Goal: Book appointment/travel/reservation

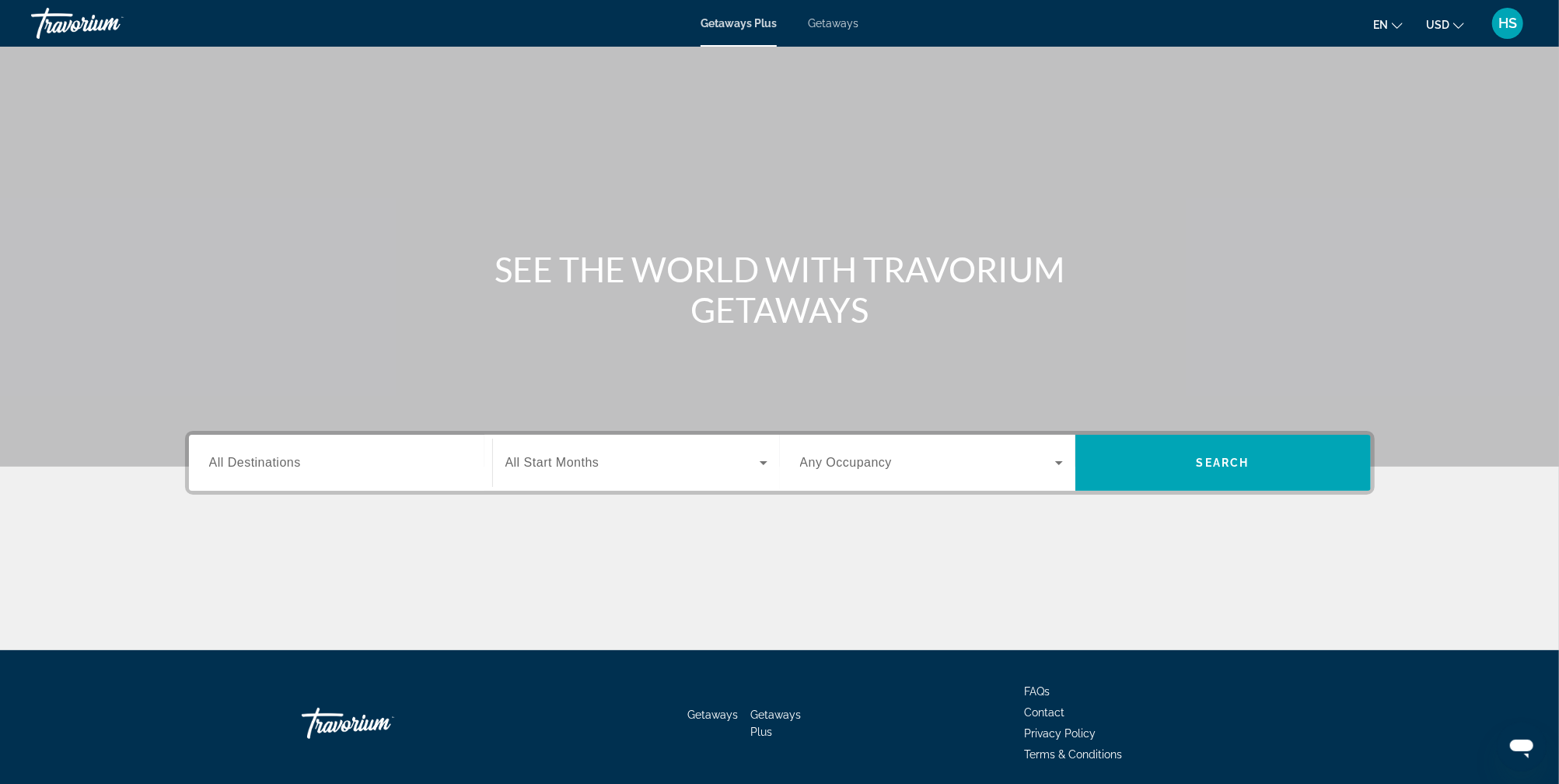
click at [839, 24] on span "Getaways" at bounding box center [833, 24] width 51 height 13
click at [321, 458] on input "Destination All Destinations" at bounding box center [340, 463] width 263 height 19
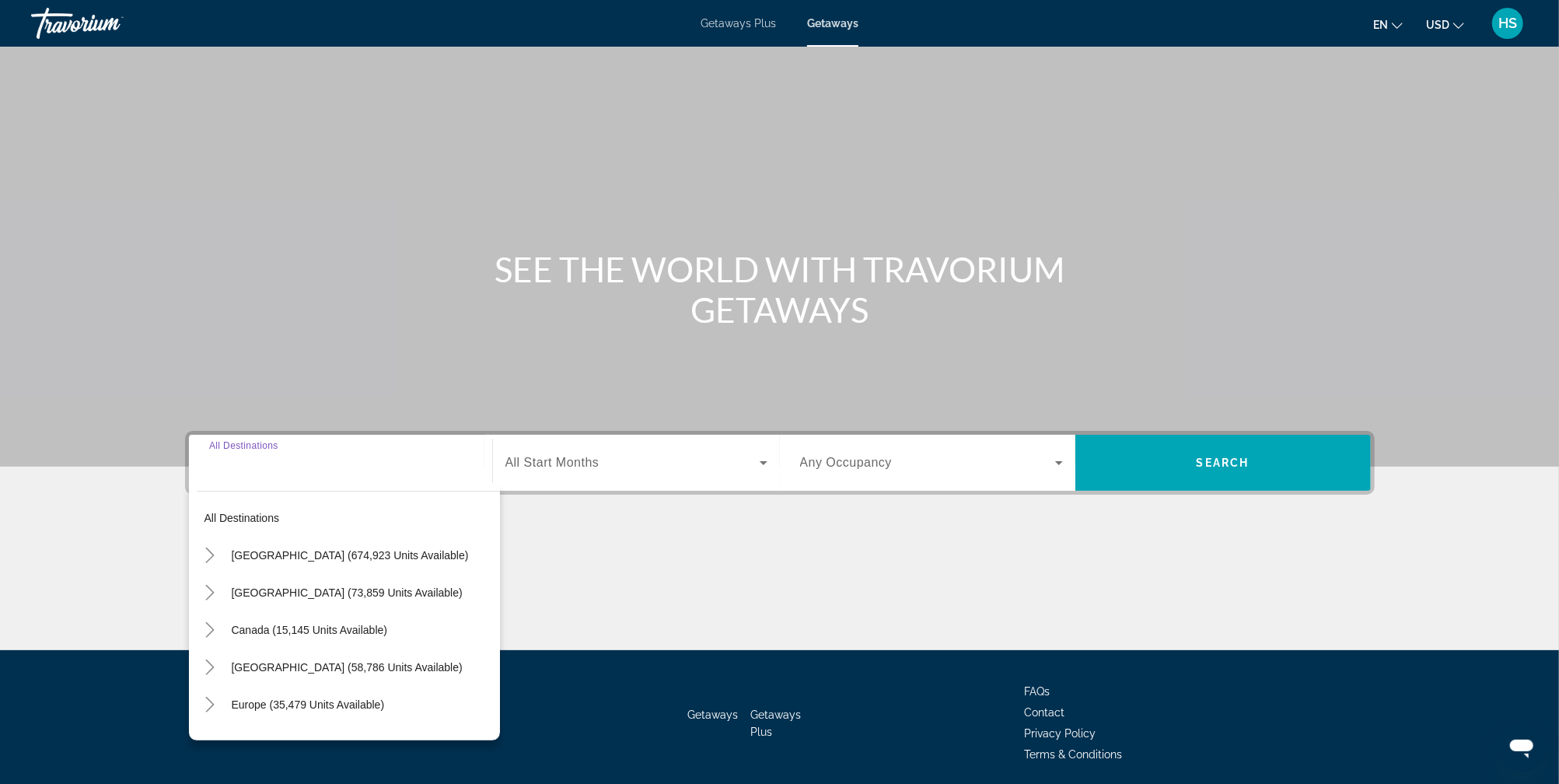
scroll to position [56, 0]
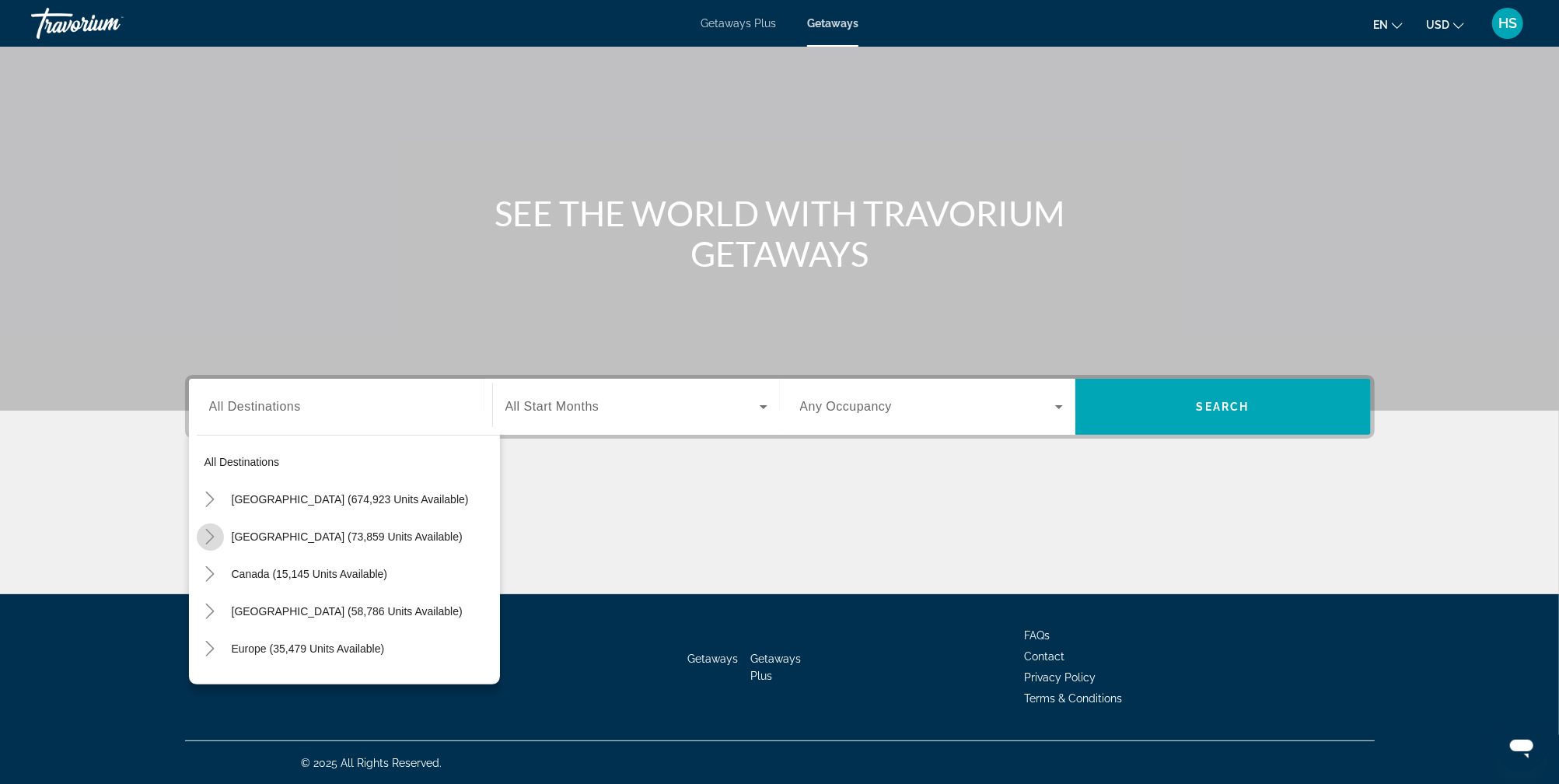
click at [213, 536] on icon "Toggle Mexico (73,859 units available)" at bounding box center [210, 536] width 15 height 15
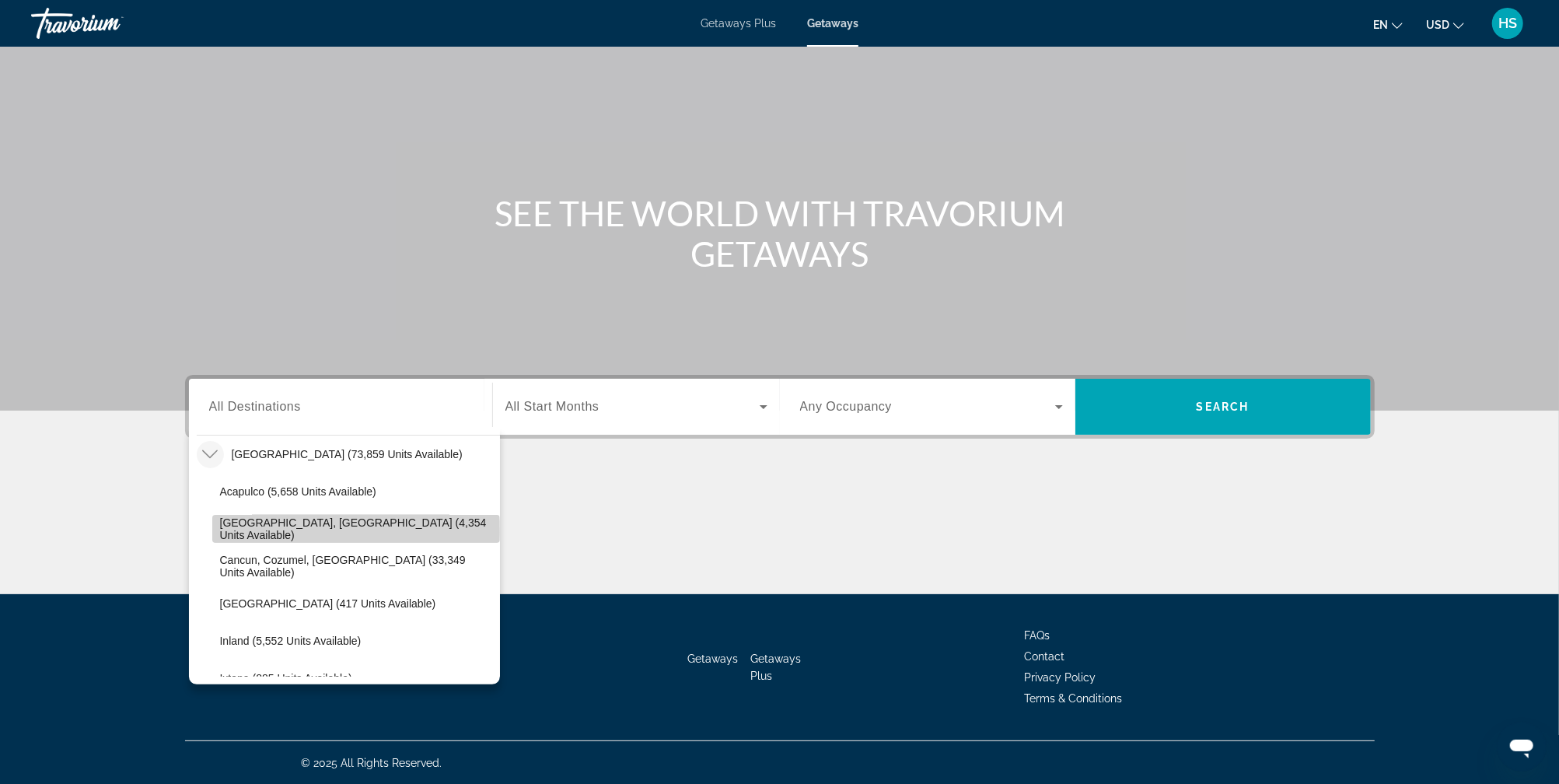
click at [277, 532] on span "[GEOGRAPHIC_DATA], [GEOGRAPHIC_DATA] (4,354 units available)" at bounding box center [355, 529] width 272 height 25
type input "**********"
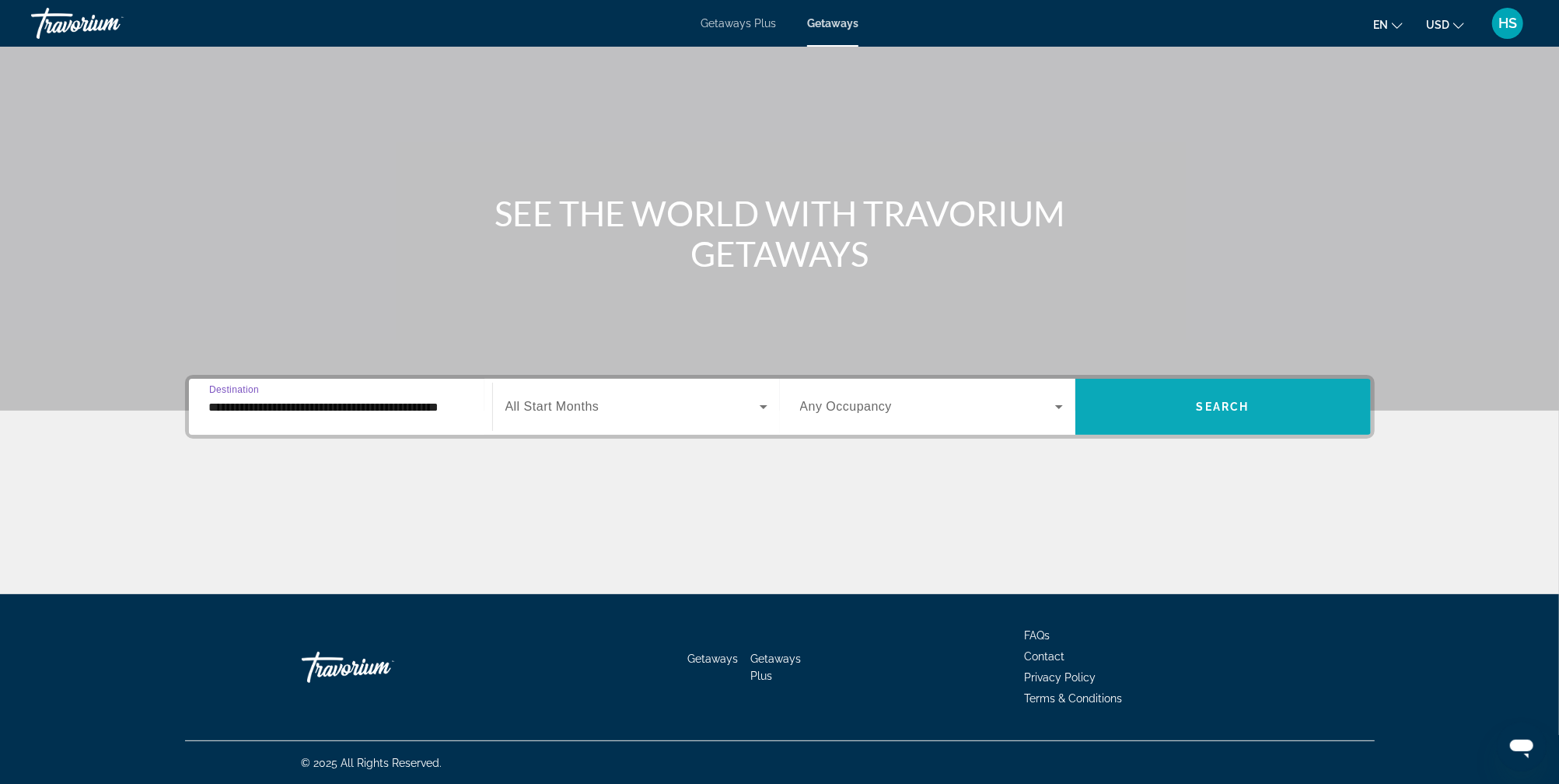
click at [1184, 411] on span "Search widget" at bounding box center [1223, 406] width 296 height 37
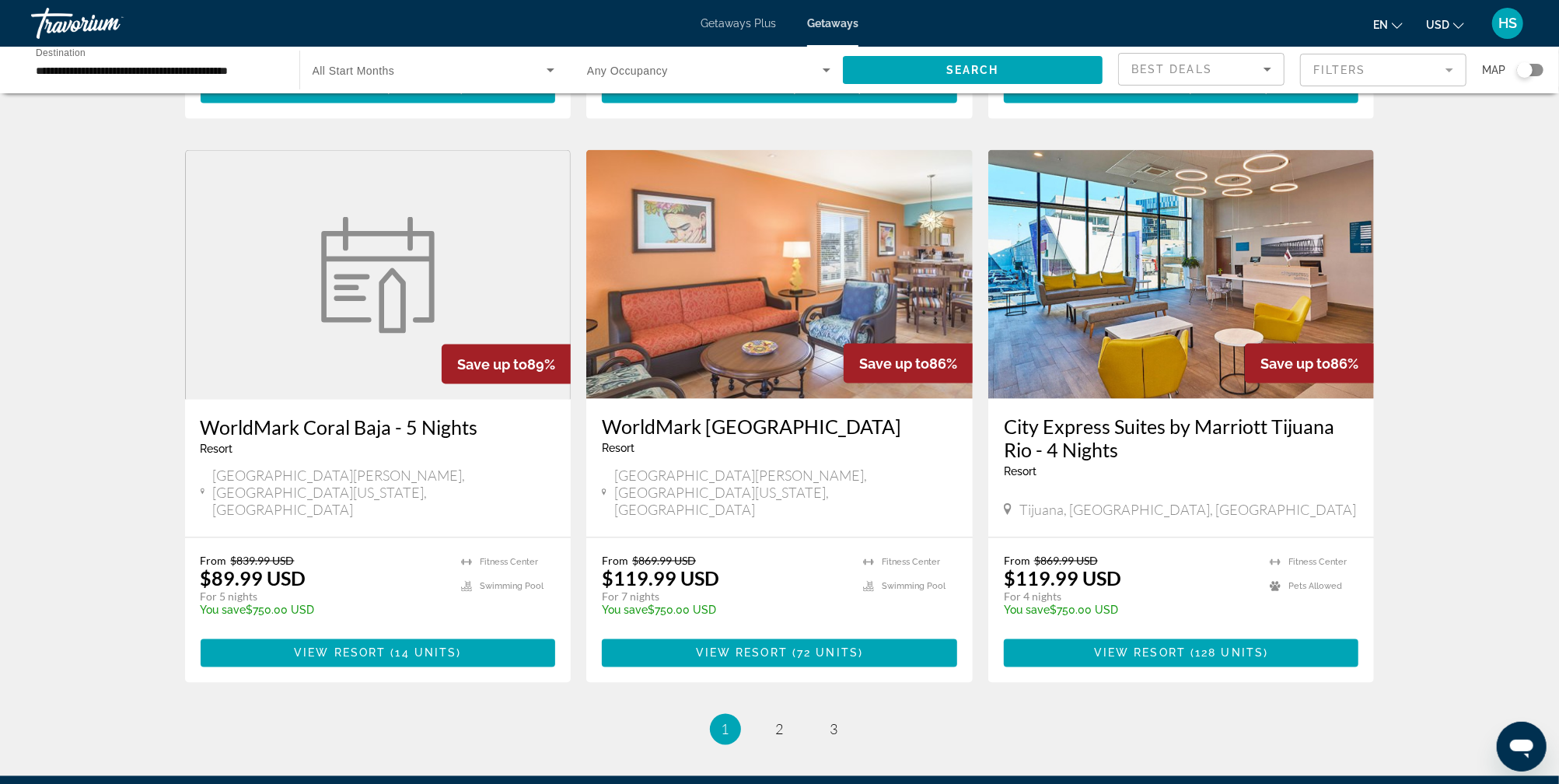
scroll to position [1765, 0]
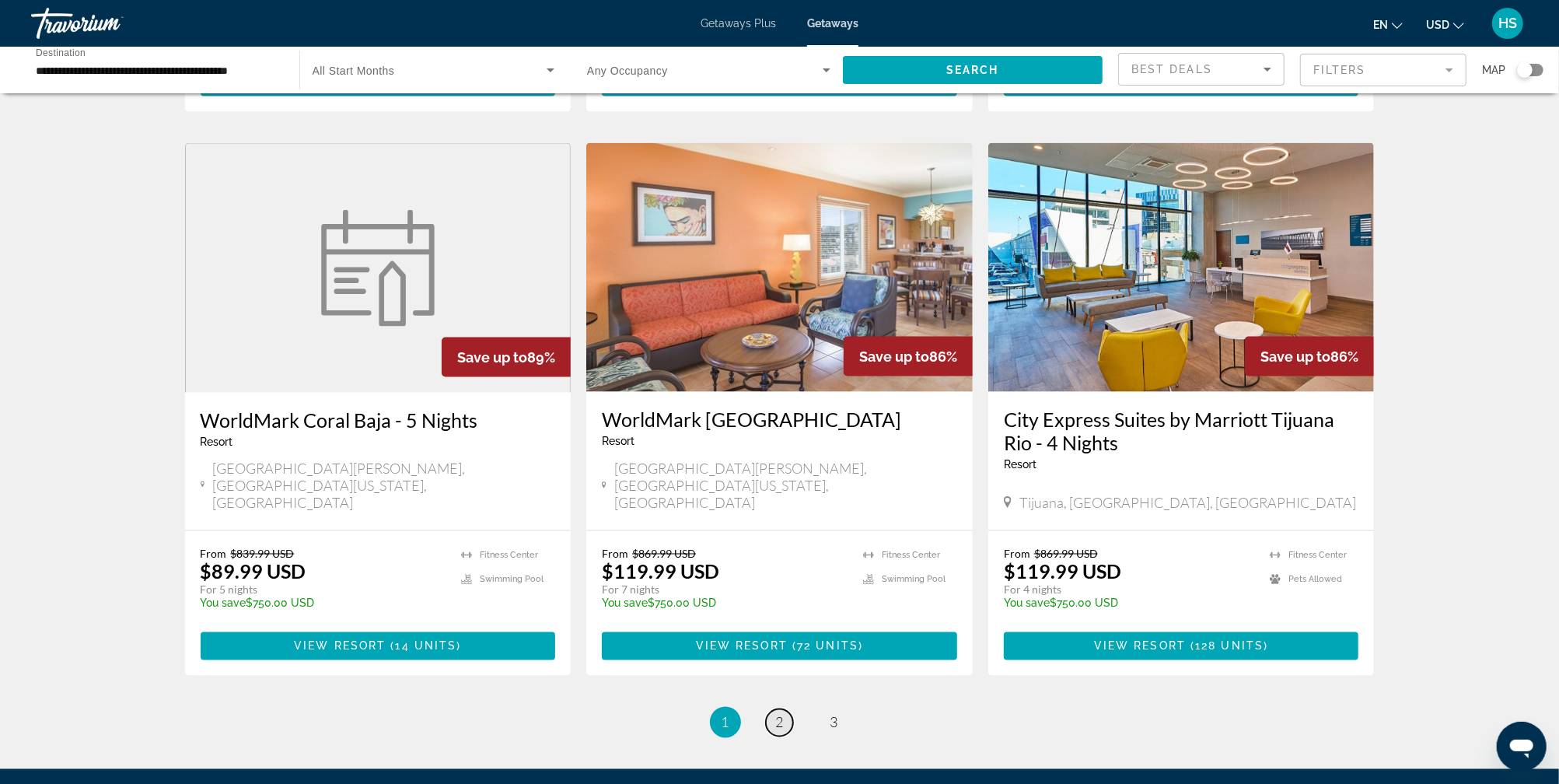
click at [780, 713] on span "2" at bounding box center [780, 722] width 8 height 17
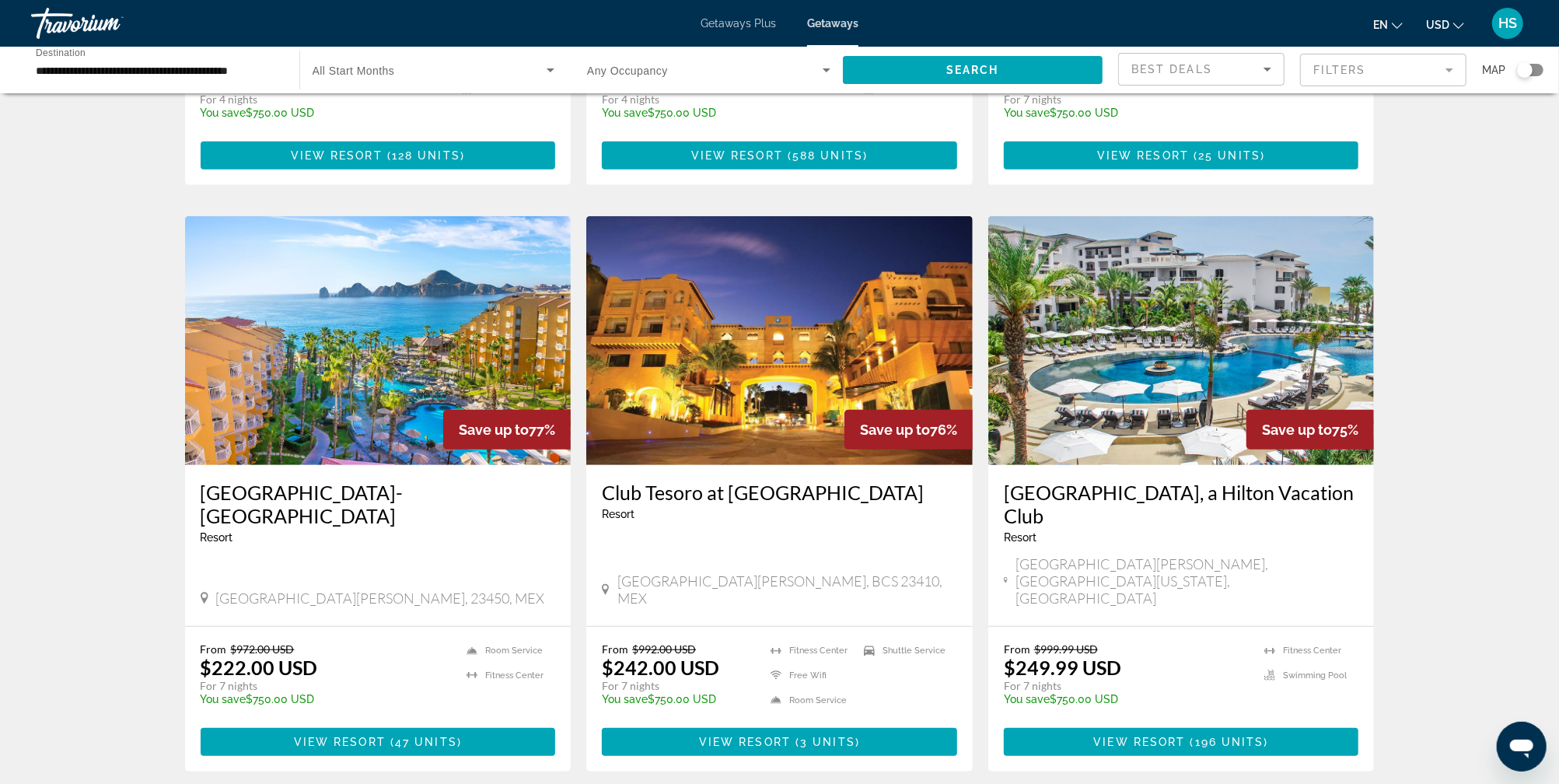
scroll to position [588, 0]
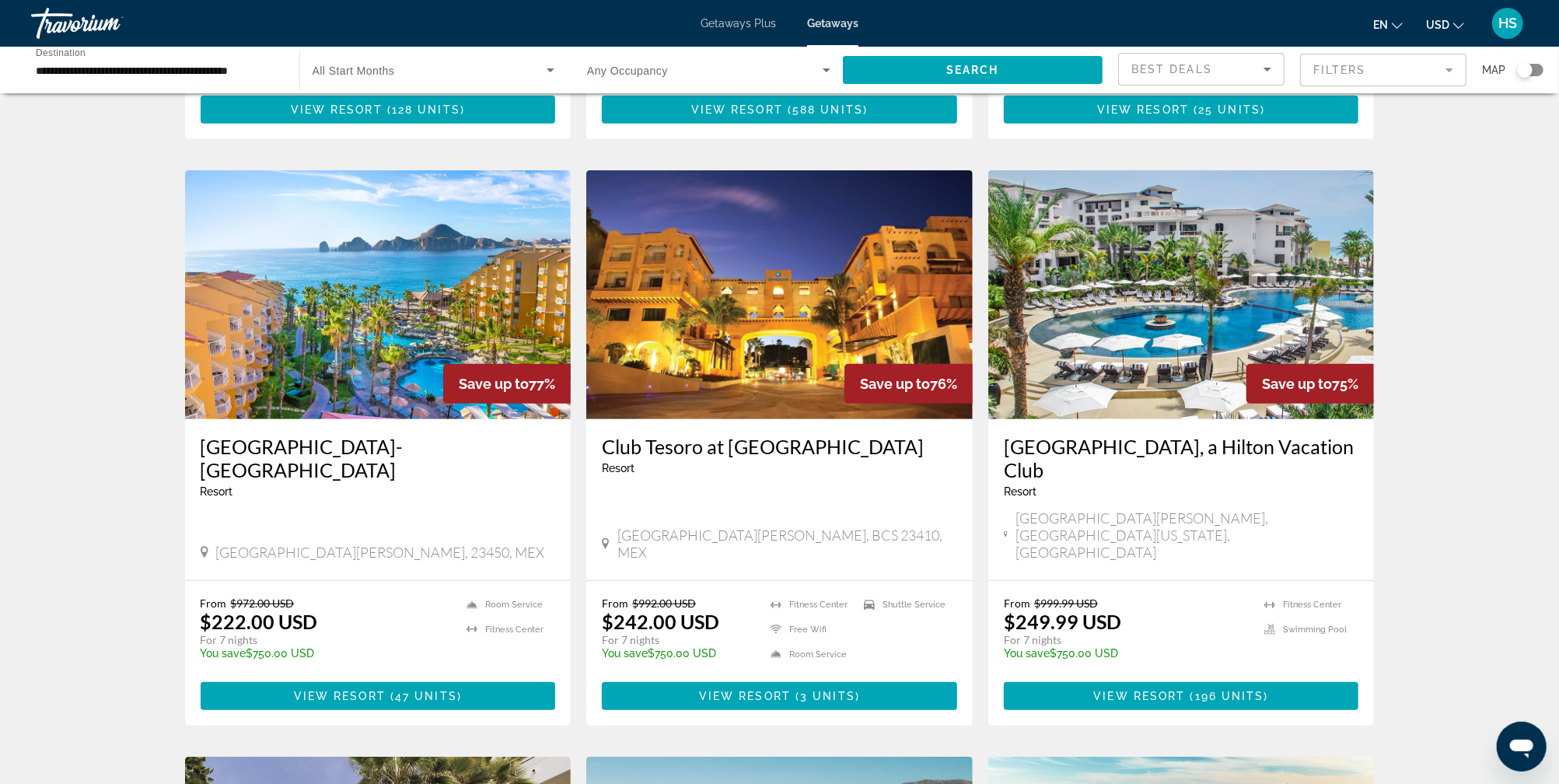
click at [1228, 274] on img "Main content" at bounding box center [1181, 294] width 386 height 249
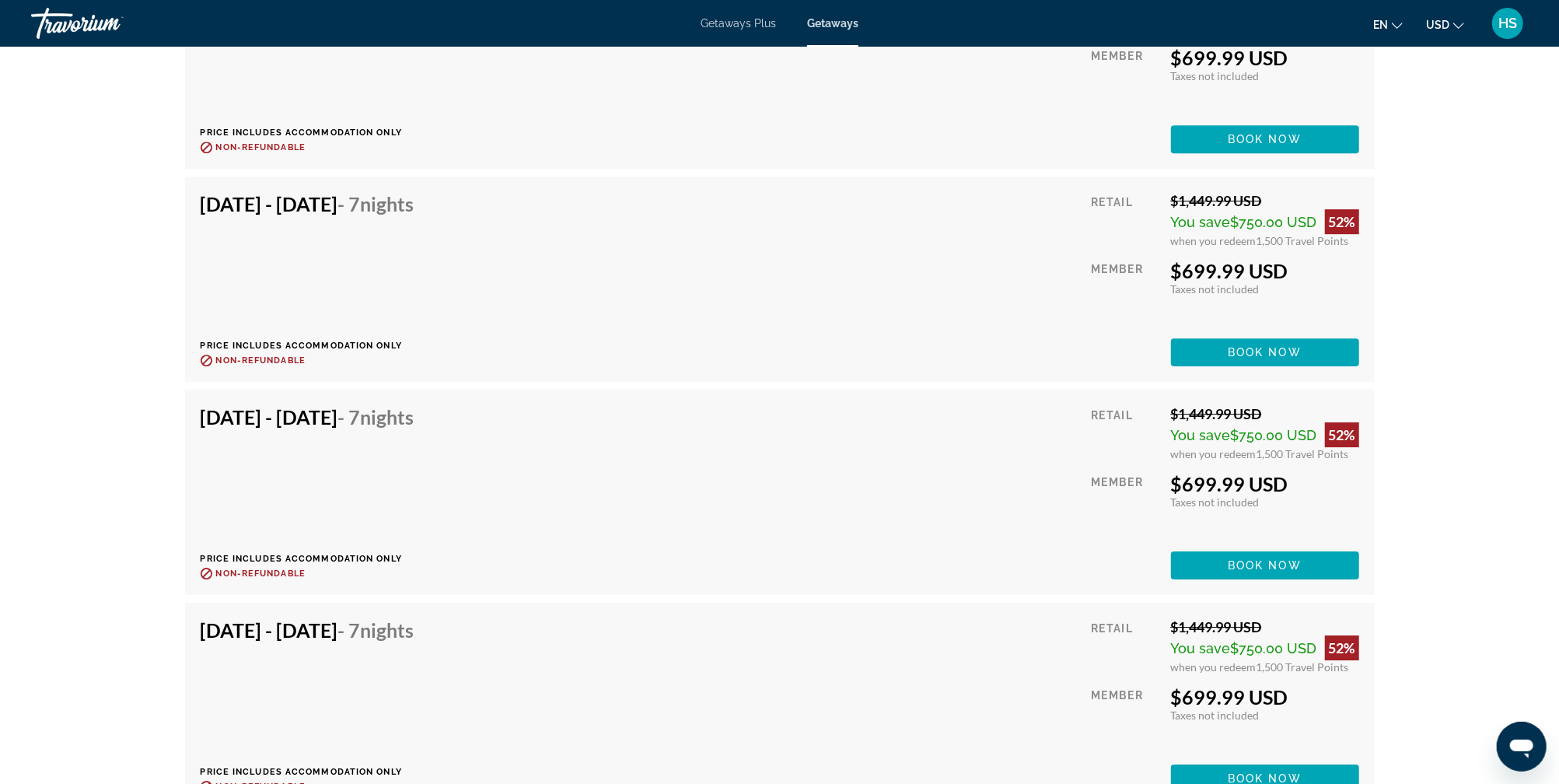
scroll to position [13106, 0]
